Goal: Navigation & Orientation: Find specific page/section

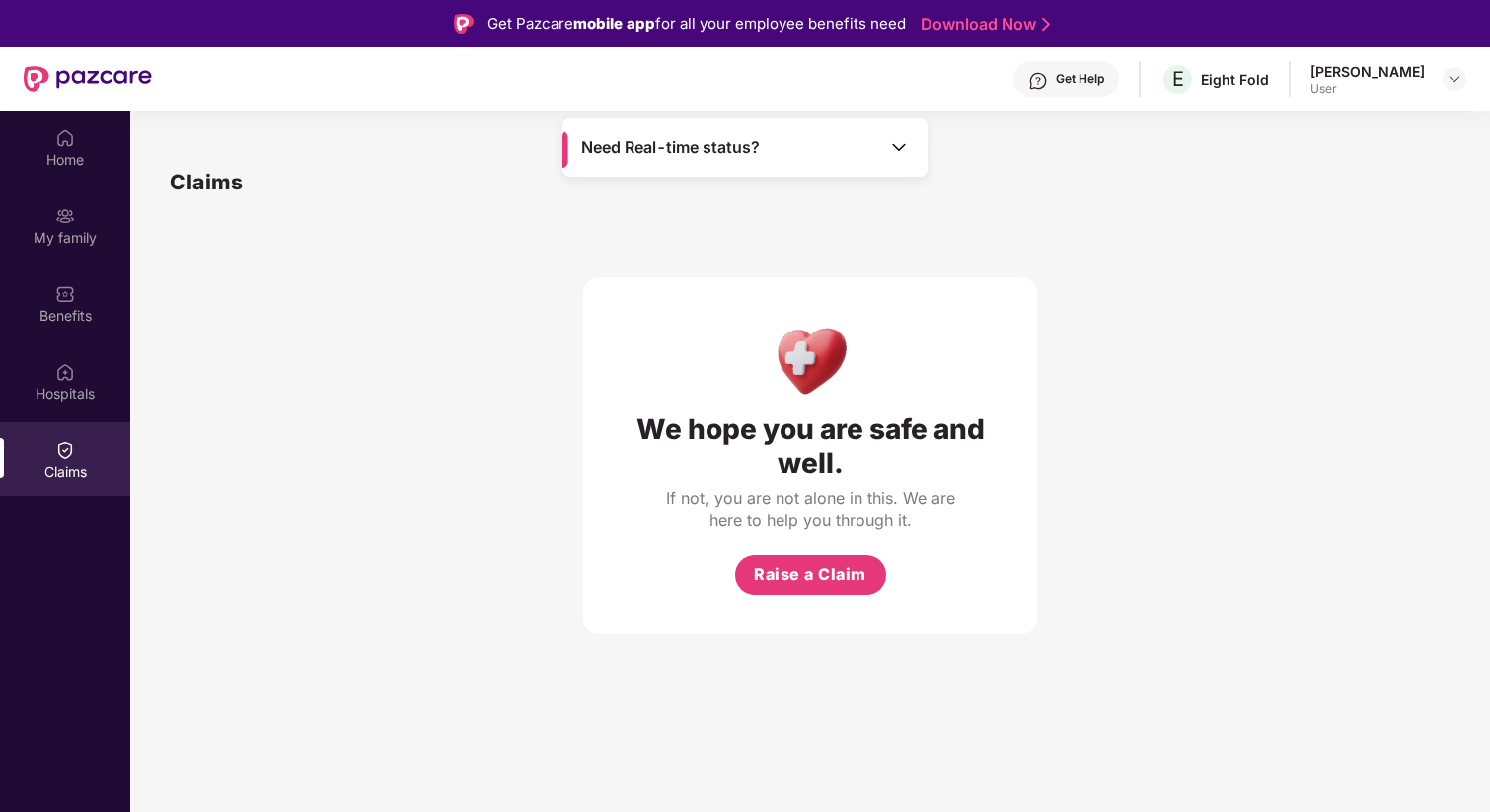
scroll to position [111, 0]
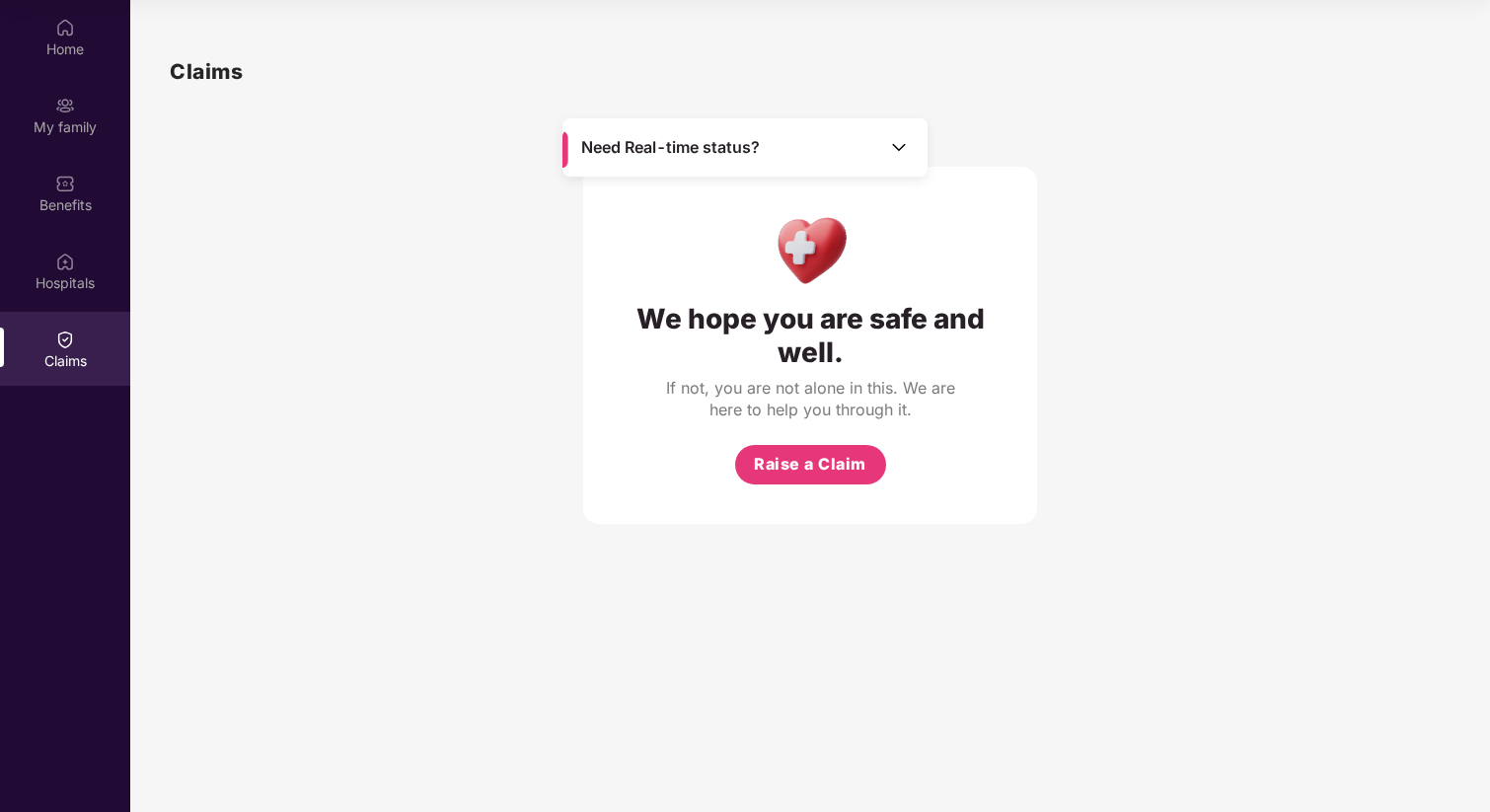
click at [70, 356] on div "Claims" at bounding box center [65, 361] width 131 height 20
click at [59, 351] on div "Claims" at bounding box center [65, 361] width 131 height 20
click at [77, 195] on div "Benefits" at bounding box center [65, 205] width 131 height 20
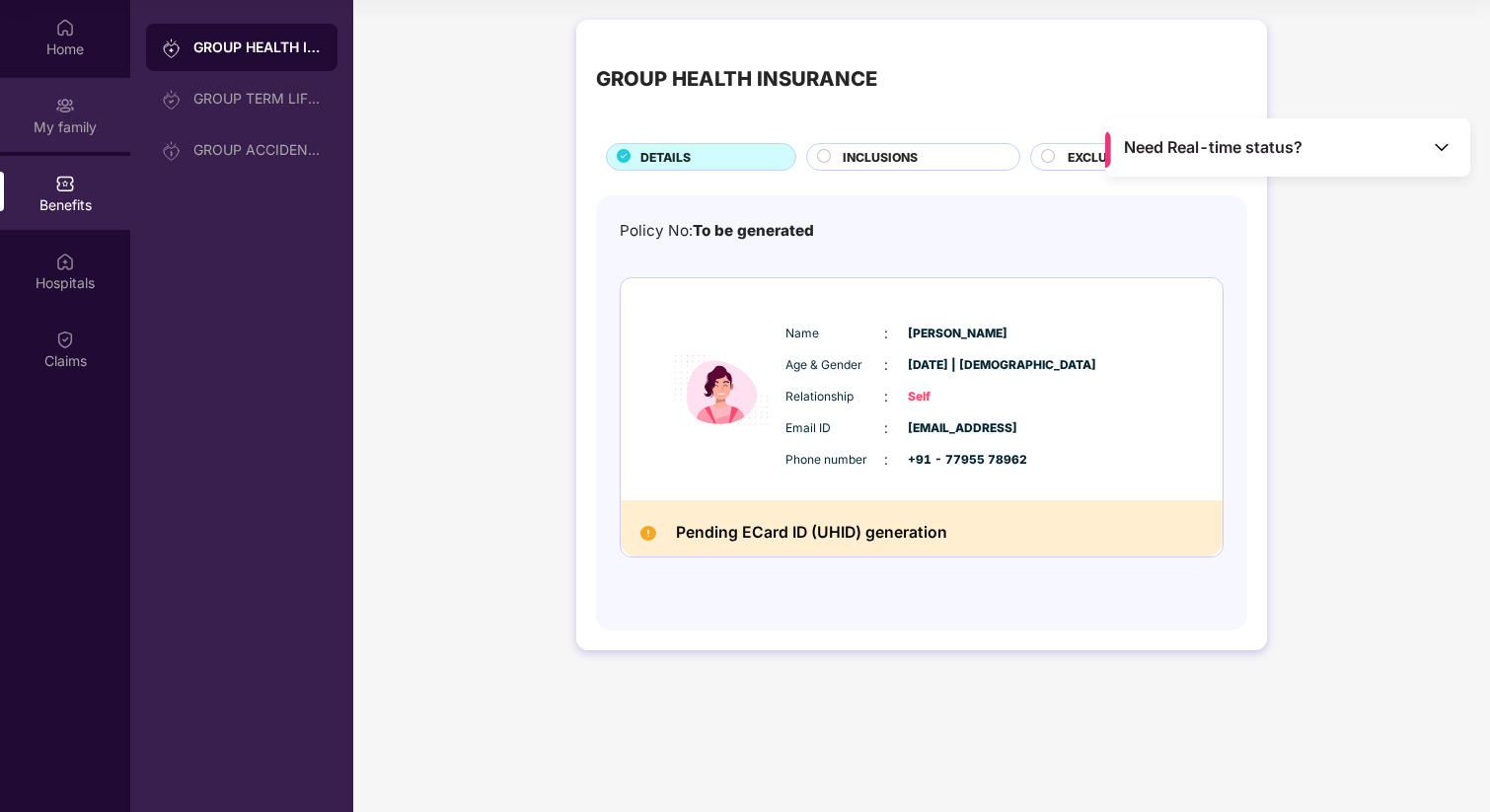
click at [64, 120] on div "My family" at bounding box center [65, 128] width 131 height 20
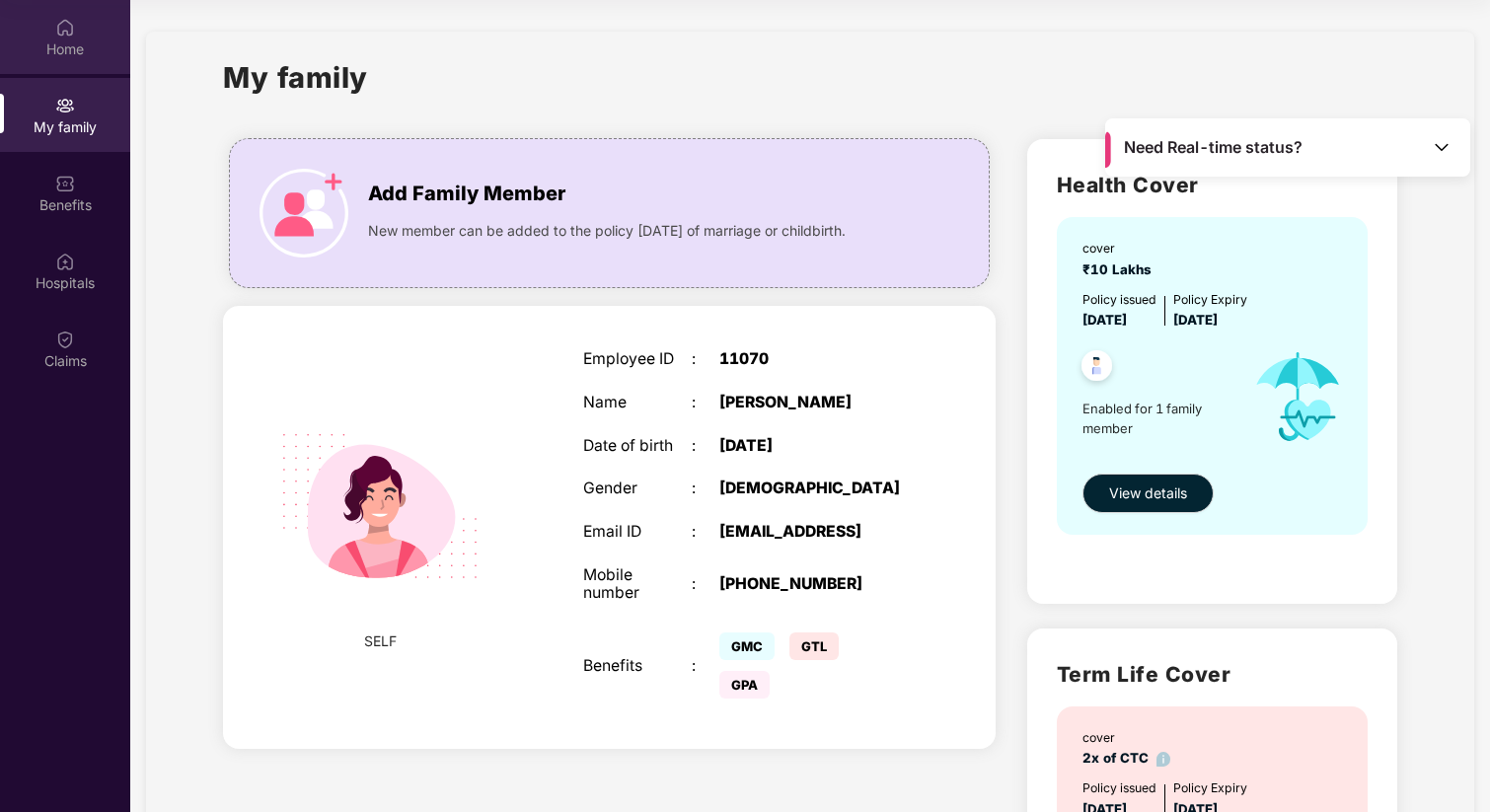
click at [65, 45] on div "Home" at bounding box center [65, 49] width 131 height 20
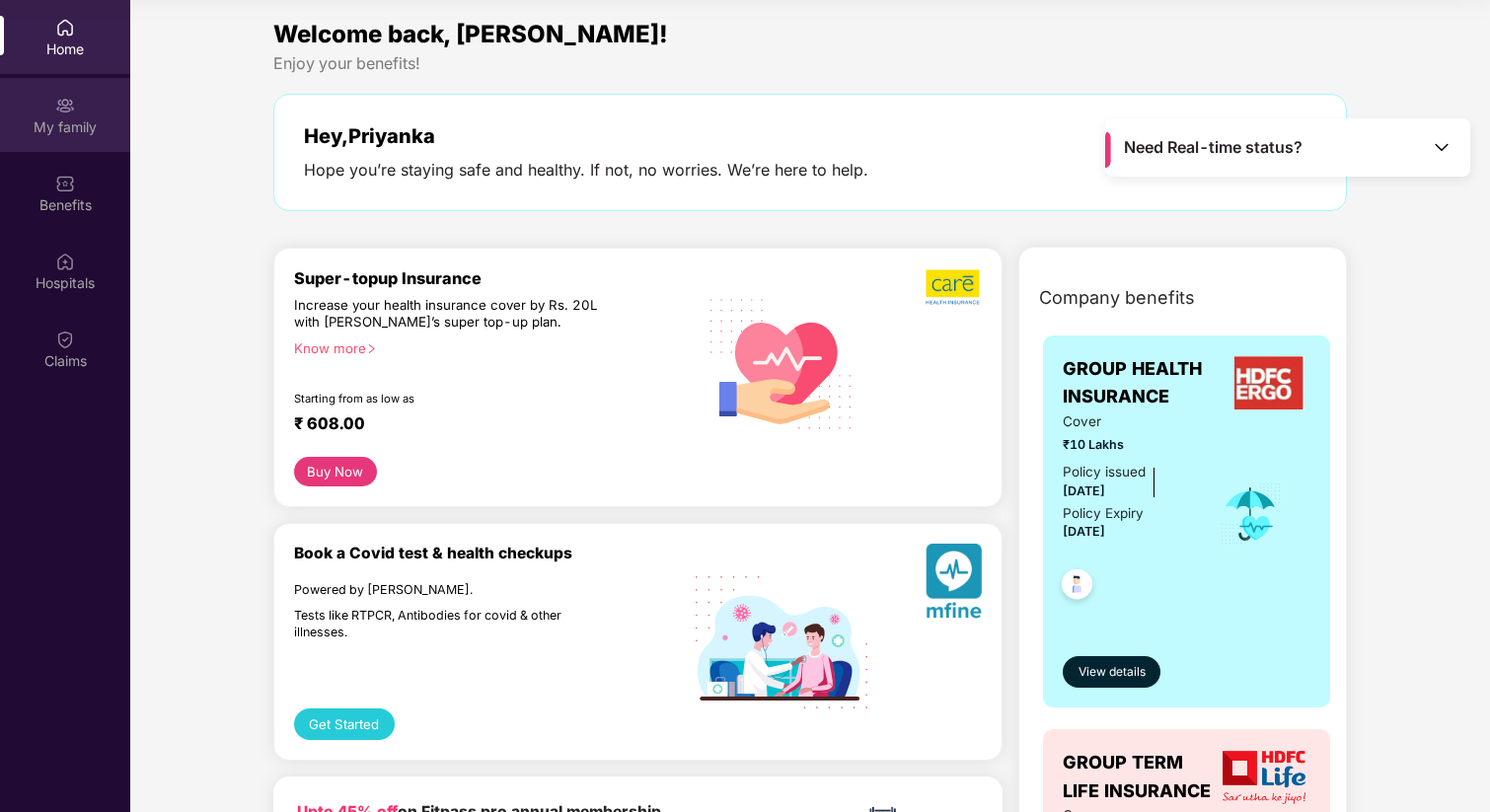
click at [63, 127] on div "My family" at bounding box center [65, 128] width 131 height 20
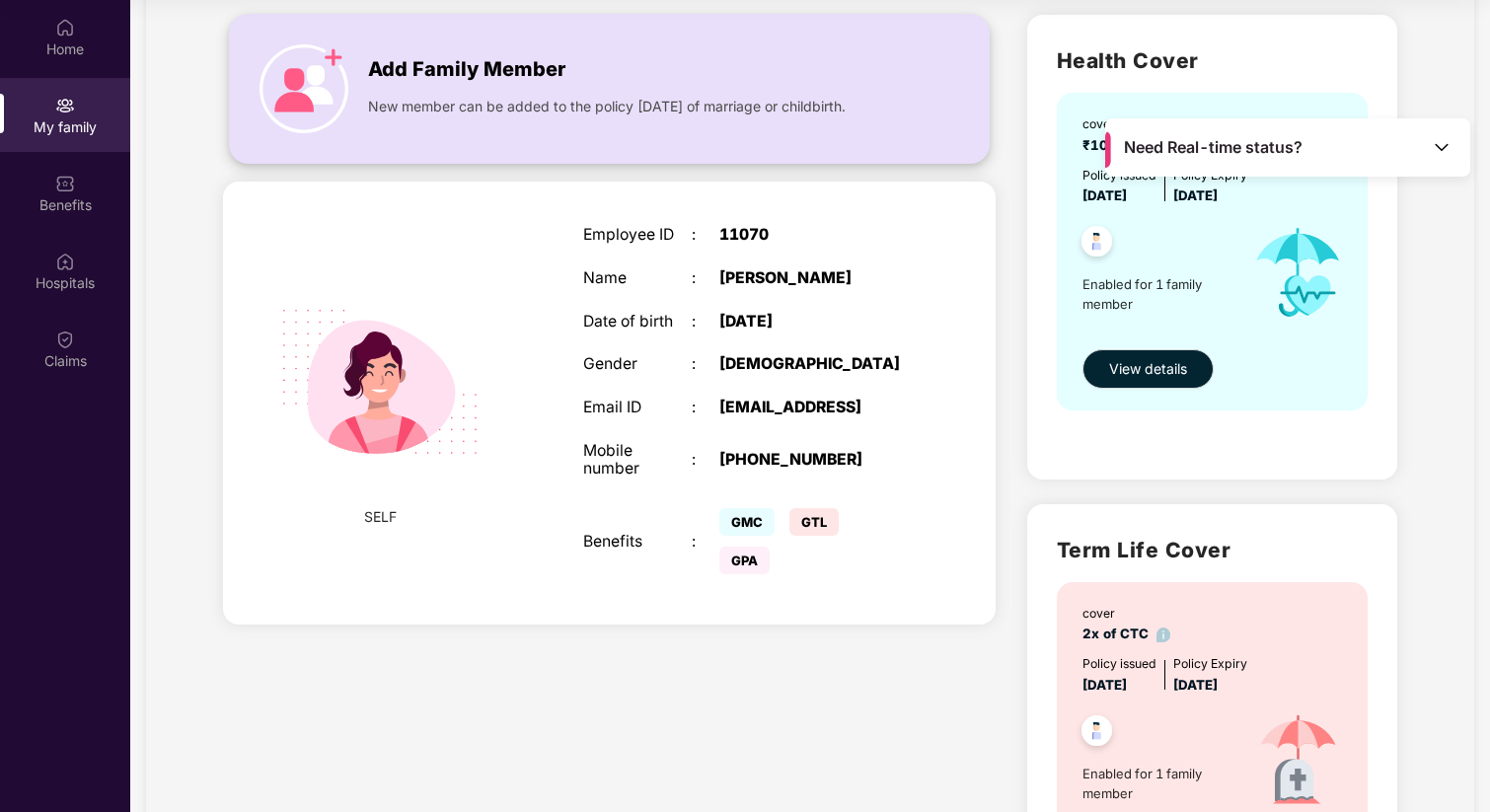
scroll to position [312, 0]
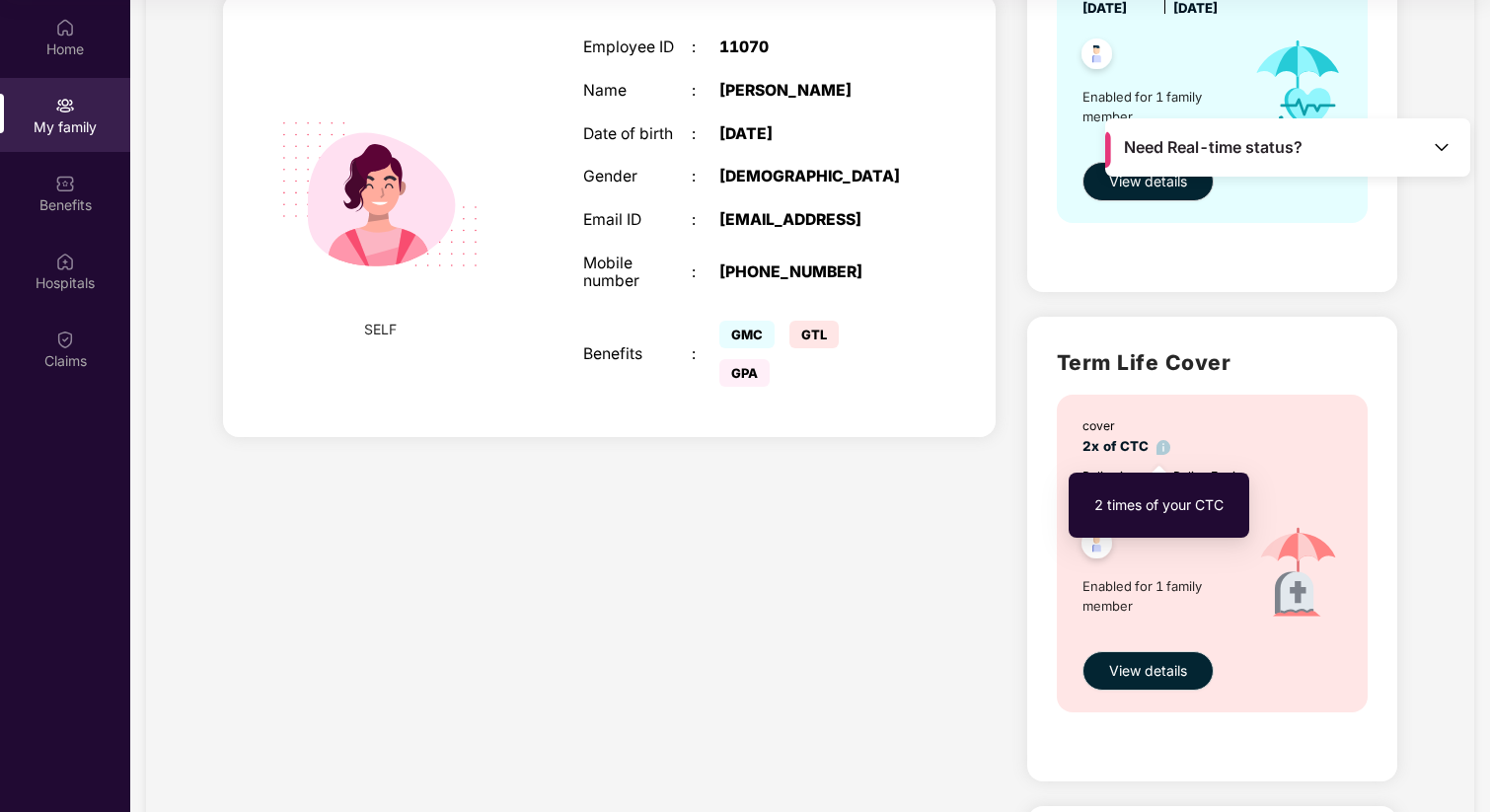
click at [1161, 449] on img at bounding box center [1164, 447] width 15 height 15
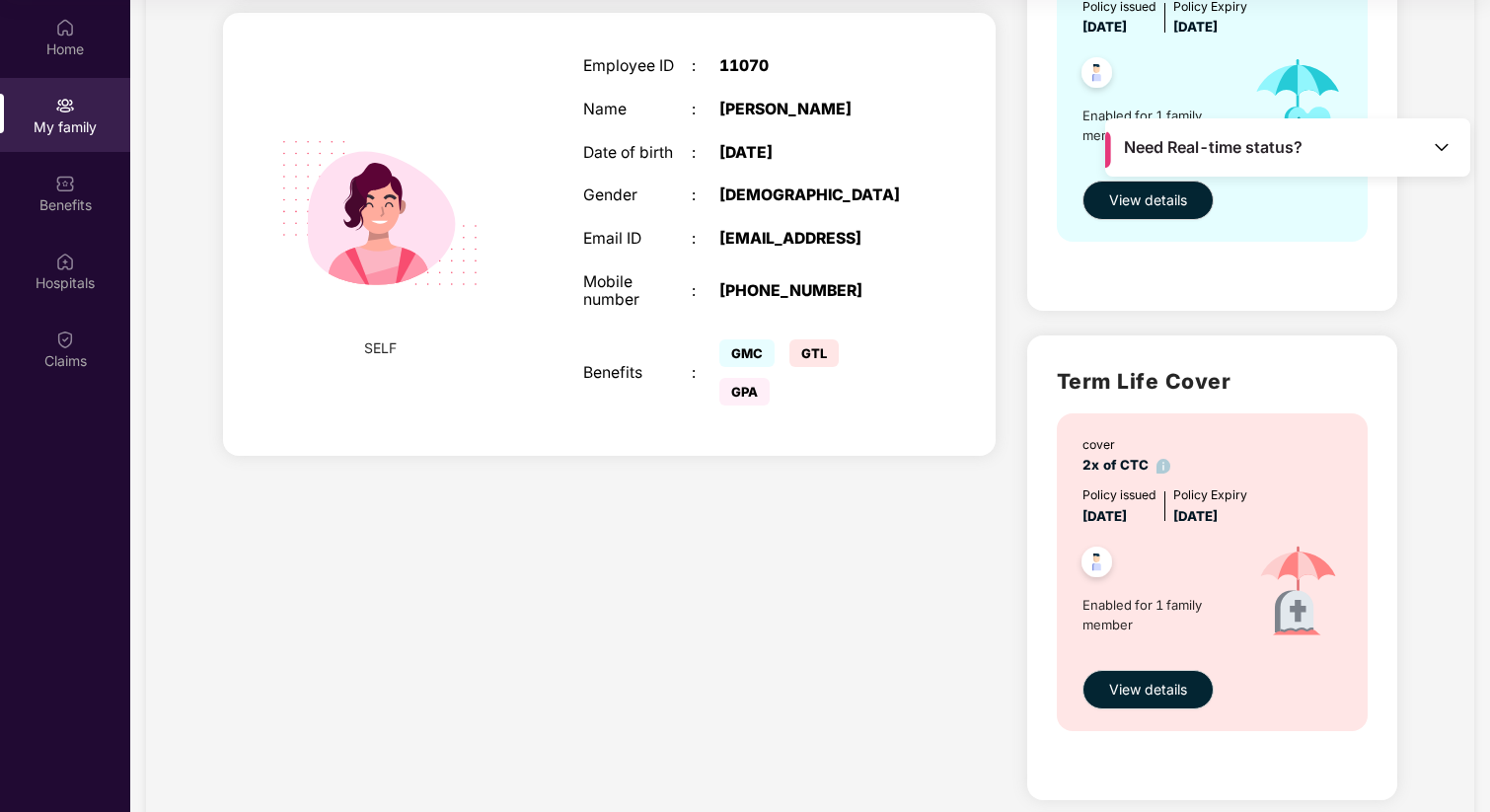
scroll to position [0, 0]
